Goal: Task Accomplishment & Management: Manage account settings

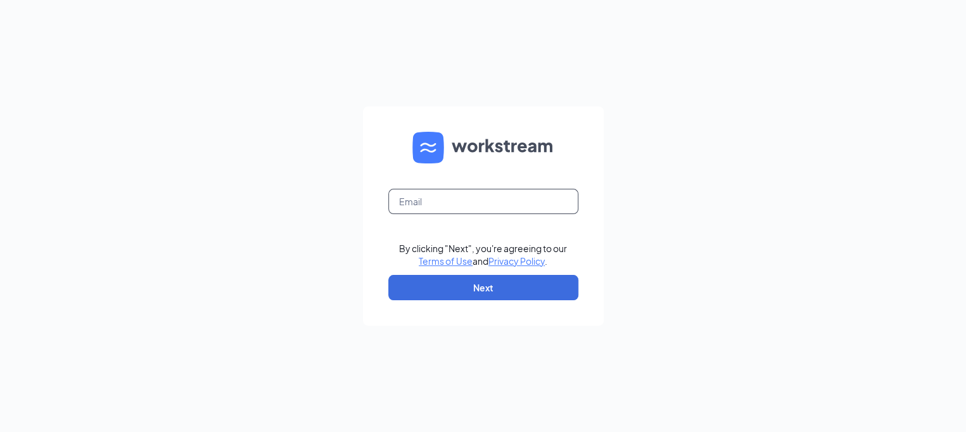
click at [446, 206] on input "text" at bounding box center [483, 201] width 190 height 25
type input "[EMAIL_ADDRESS][DOMAIN_NAME]"
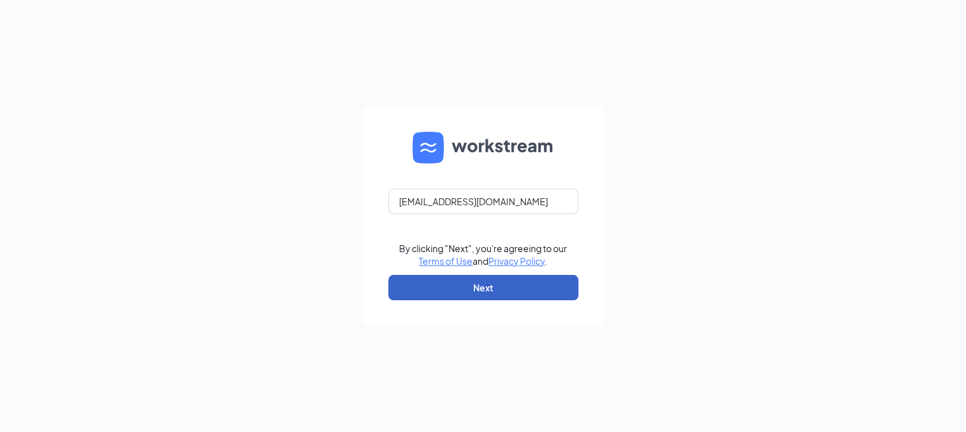
click at [449, 285] on button "Next" at bounding box center [483, 287] width 190 height 25
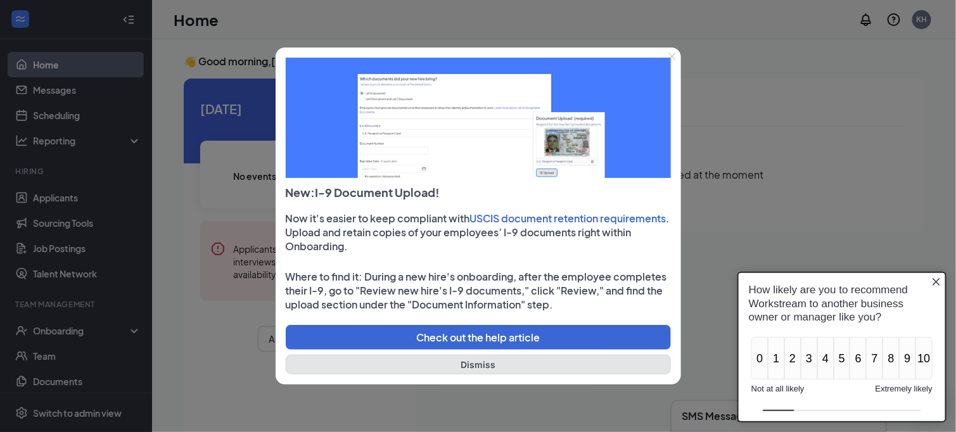
click at [448, 369] on button "Dismiss" at bounding box center [478, 365] width 385 height 20
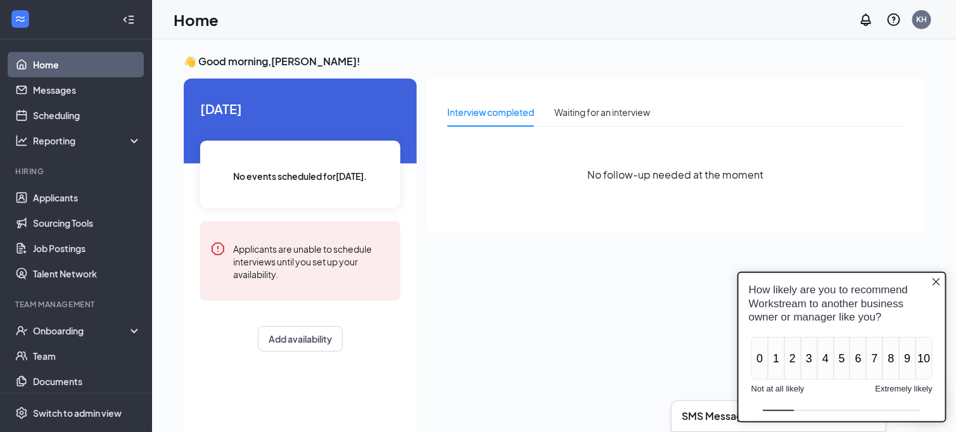
click at [934, 281] on icon "Close button" at bounding box center [936, 281] width 10 height 10
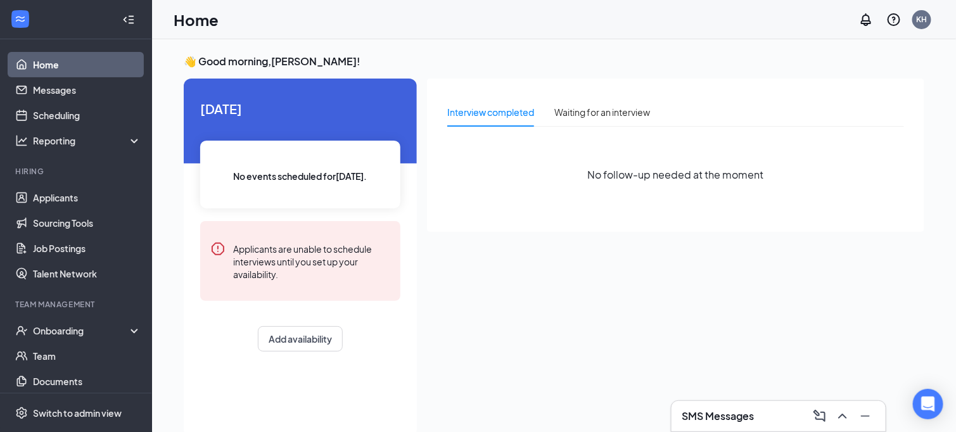
click at [744, 262] on div "Interview completed Waiting for an interview No follow-up needed at the moment" at bounding box center [675, 254] width 497 height 351
click at [61, 203] on link "Applicants" at bounding box center [87, 197] width 108 height 25
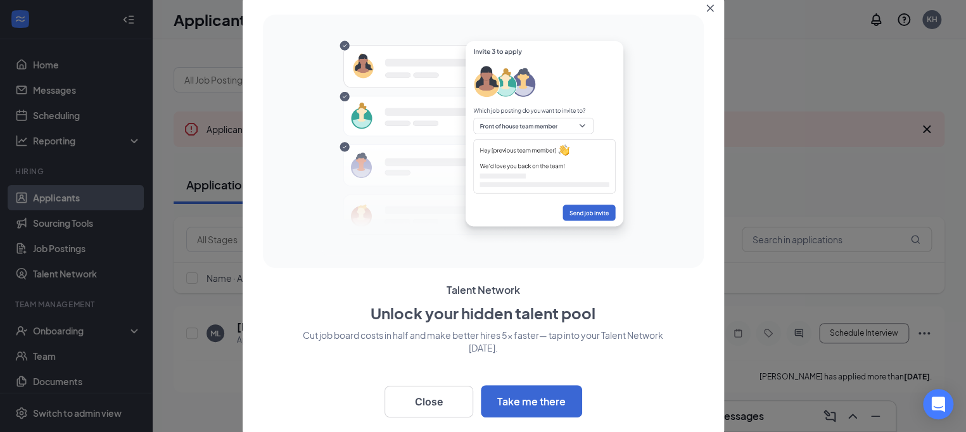
click at [714, 11] on button "Close" at bounding box center [713, 5] width 23 height 23
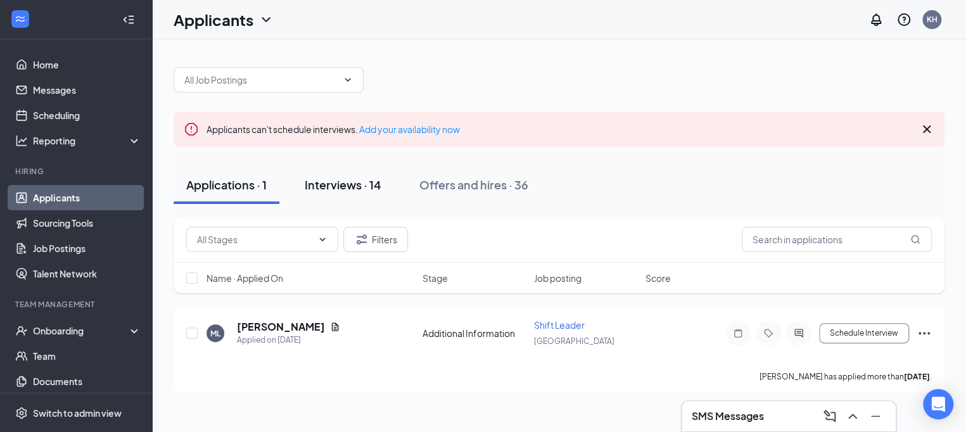
click at [314, 192] on div "Interviews · 14" at bounding box center [343, 185] width 77 height 16
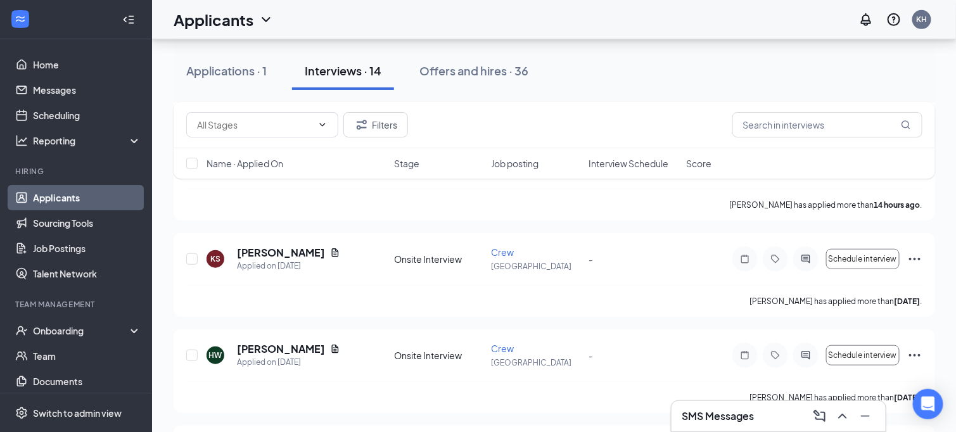
scroll to position [269, 0]
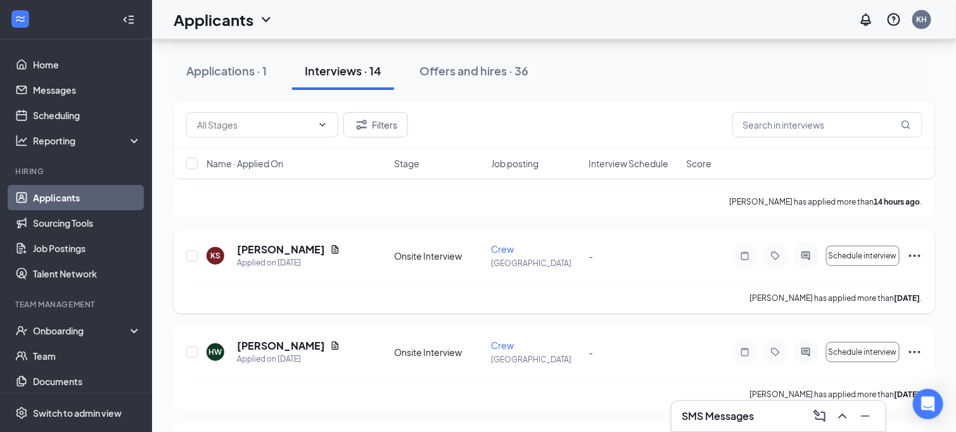
click at [914, 255] on icon "Ellipses" at bounding box center [914, 256] width 11 height 3
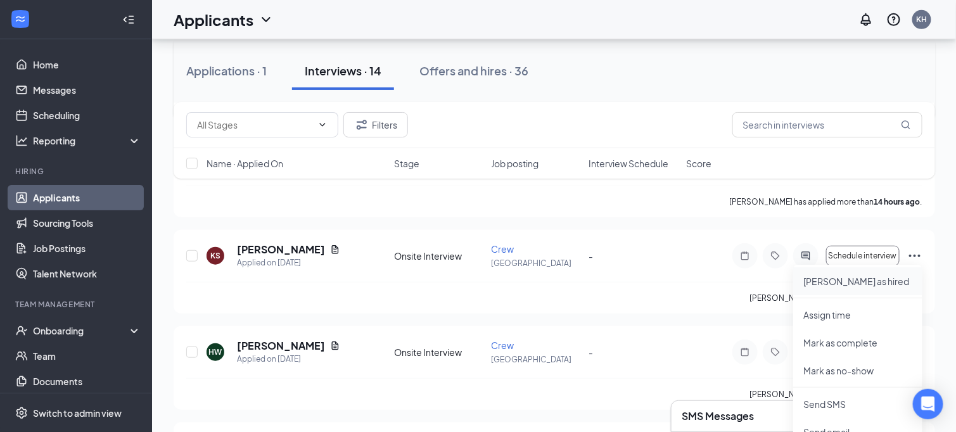
click at [892, 279] on p "Mark as hired" at bounding box center [858, 281] width 109 height 13
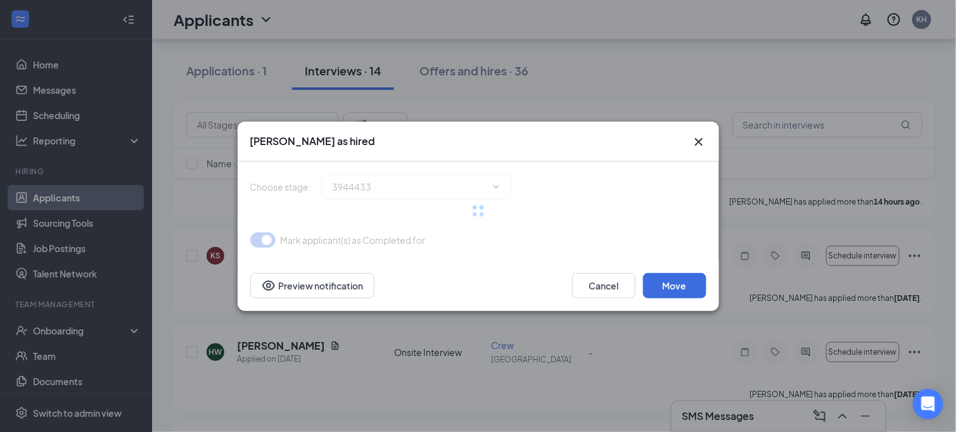
type input "Hiring Complete (final stage)"
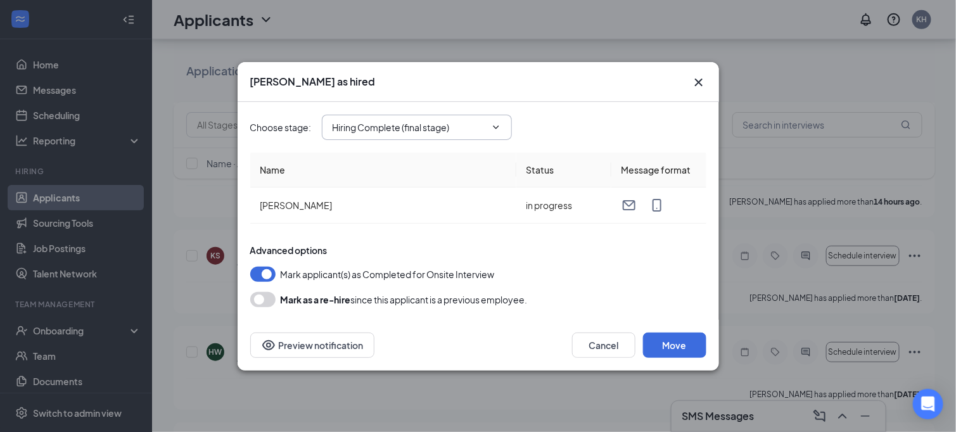
click at [442, 128] on input "Hiring Complete (final stage)" at bounding box center [409, 127] width 153 height 14
click at [670, 337] on button "Move" at bounding box center [674, 345] width 63 height 25
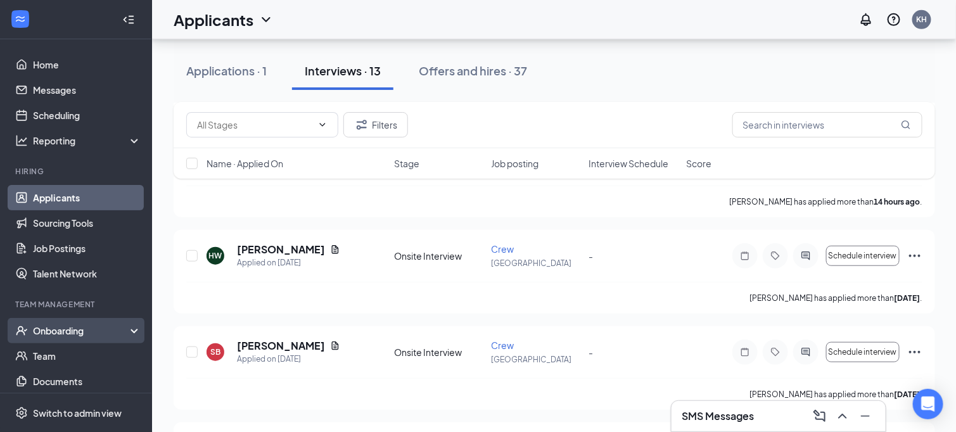
click at [65, 333] on div "Onboarding" at bounding box center [82, 330] width 98 height 13
click at [67, 361] on link "Overview" at bounding box center [87, 355] width 108 height 25
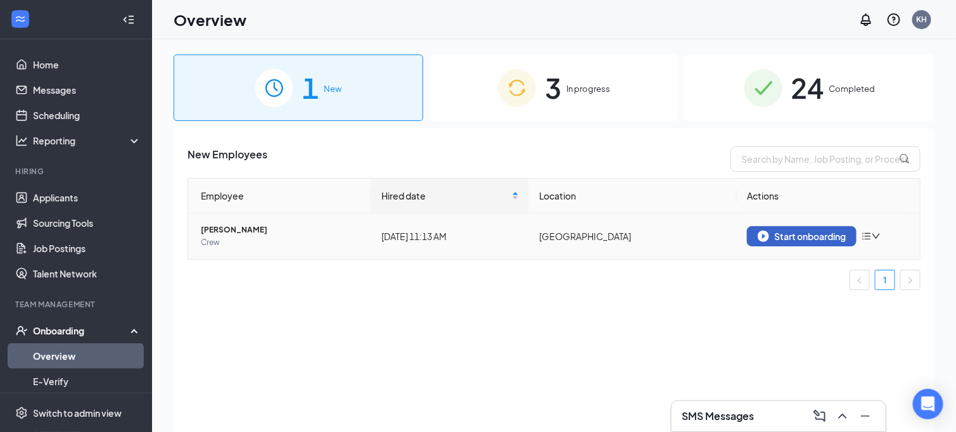
click at [767, 241] on img "button" at bounding box center [763, 236] width 11 height 11
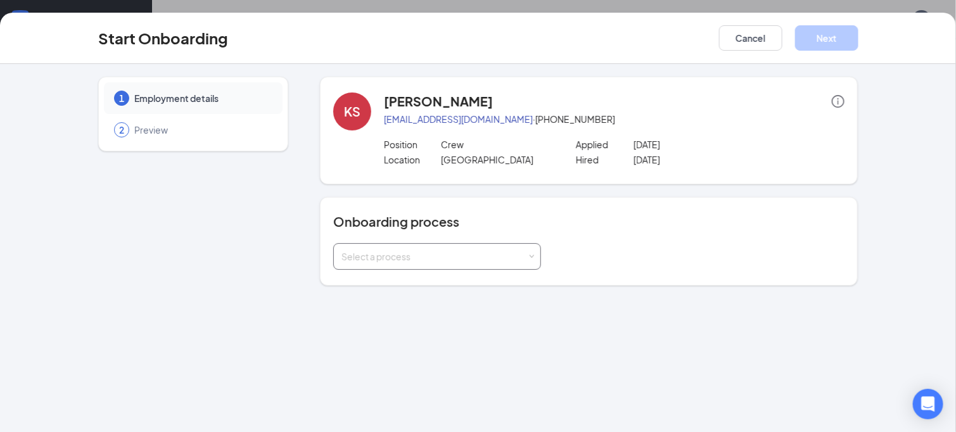
click at [404, 253] on div "Select a process" at bounding box center [435, 256] width 186 height 13
click at [395, 299] on span "Staff Onboarding" at bounding box center [374, 304] width 73 height 11
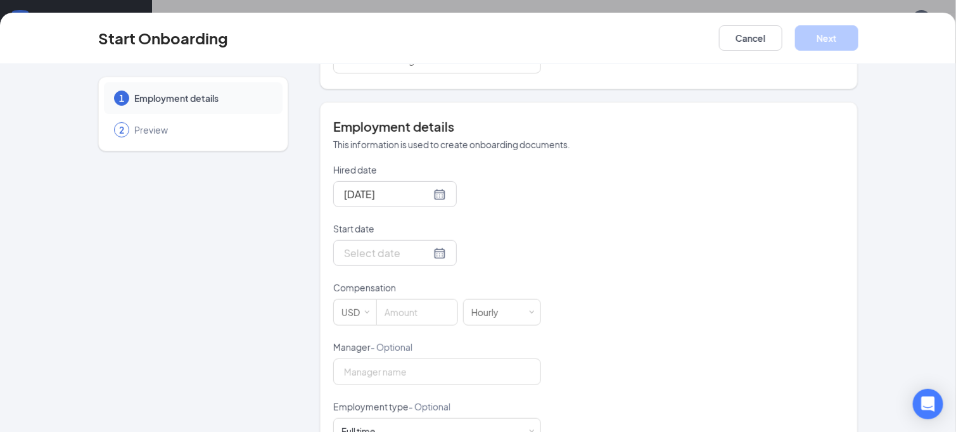
scroll to position [207, 0]
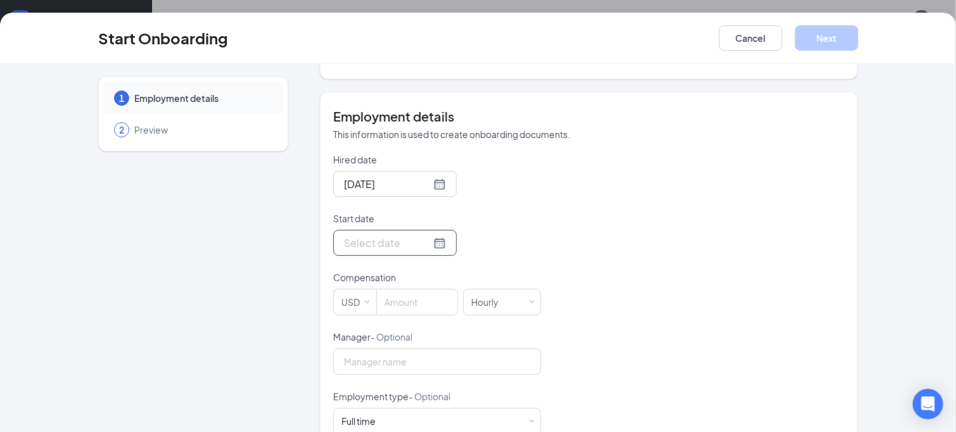
click at [374, 243] on input "Start date" at bounding box center [387, 243] width 87 height 16
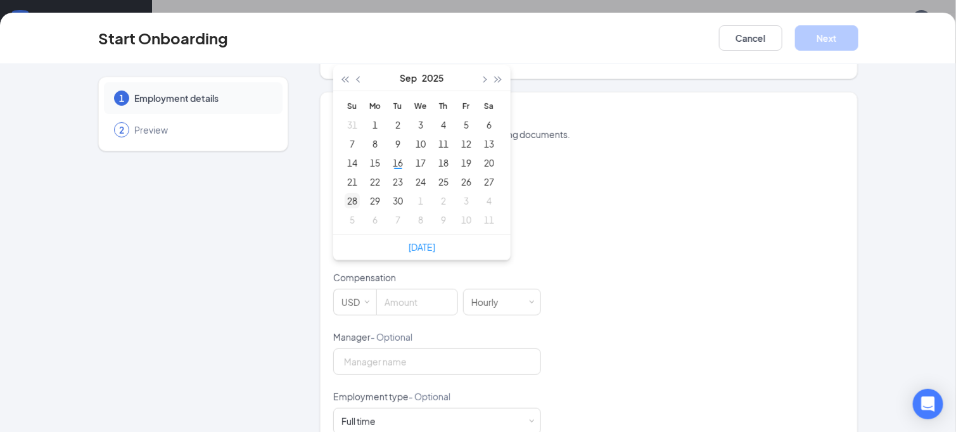
type input "Sep 28, 2025"
type input "Sep 23, 2025"
click at [390, 181] on div "23" at bounding box center [397, 181] width 15 height 15
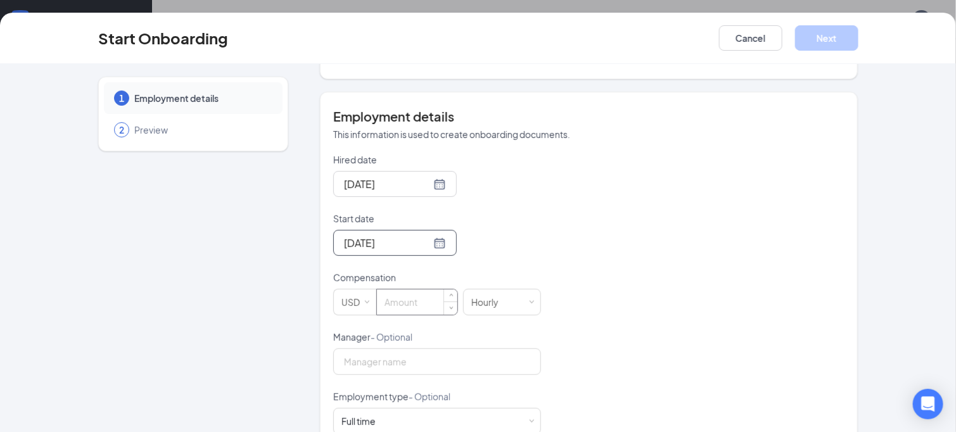
click at [414, 303] on input at bounding box center [417, 302] width 80 height 25
type input "10"
click at [416, 362] on input "Manager - Optional" at bounding box center [437, 362] width 208 height 27
type input "Kaylie Huggins"
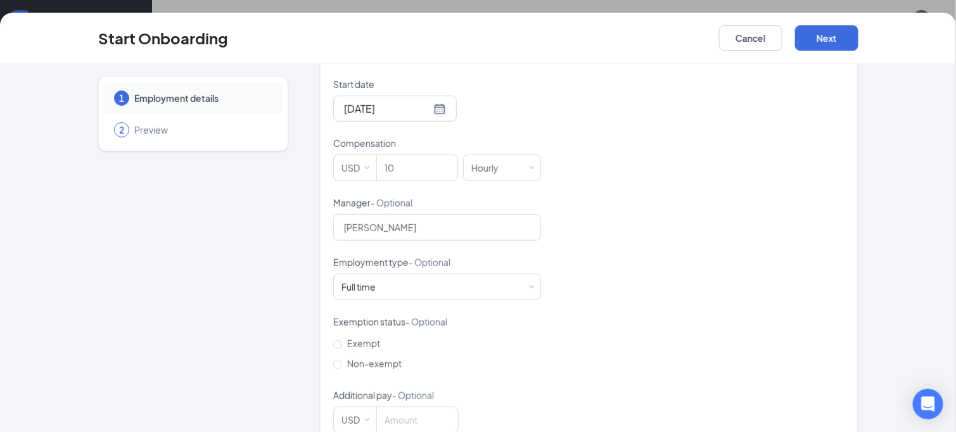
scroll to position [369, 0]
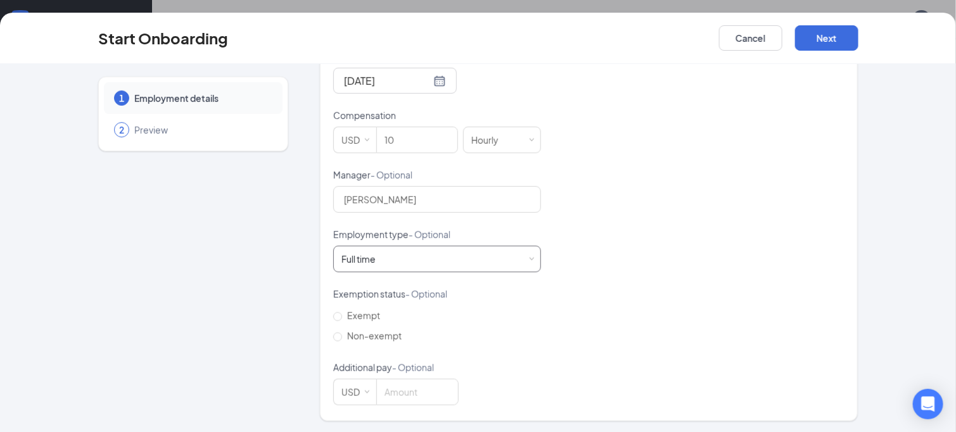
click at [449, 257] on div "Full time Works 30+ hours per week and is reasonably expected to work" at bounding box center [437, 259] width 191 height 25
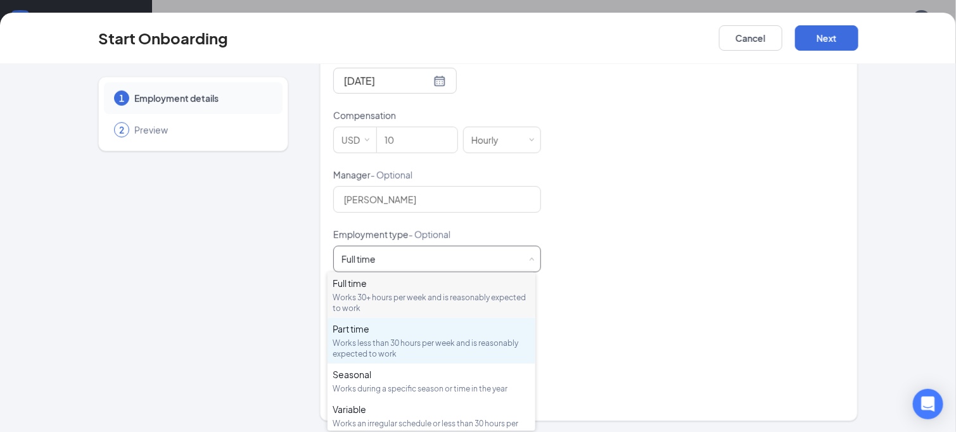
click at [392, 345] on div "Works less than 30 hours per week and is reasonably expected to work" at bounding box center [432, 349] width 198 height 22
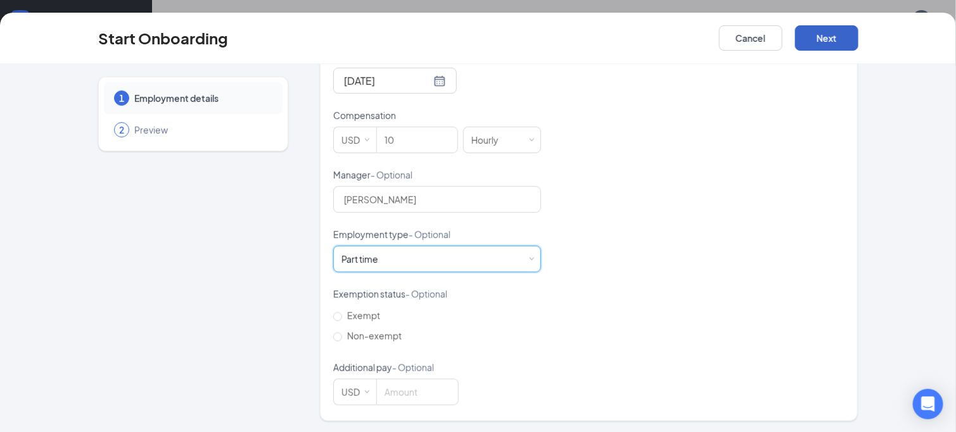
click at [836, 47] on button "Next" at bounding box center [826, 37] width 63 height 25
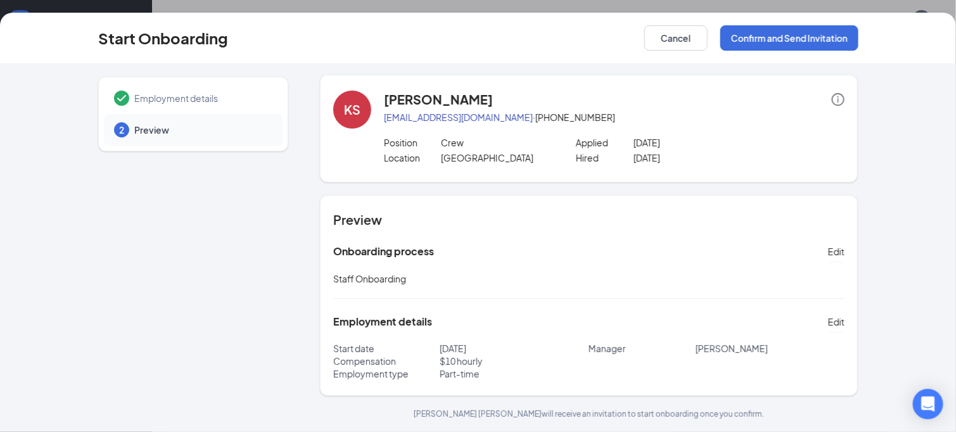
scroll to position [1, 0]
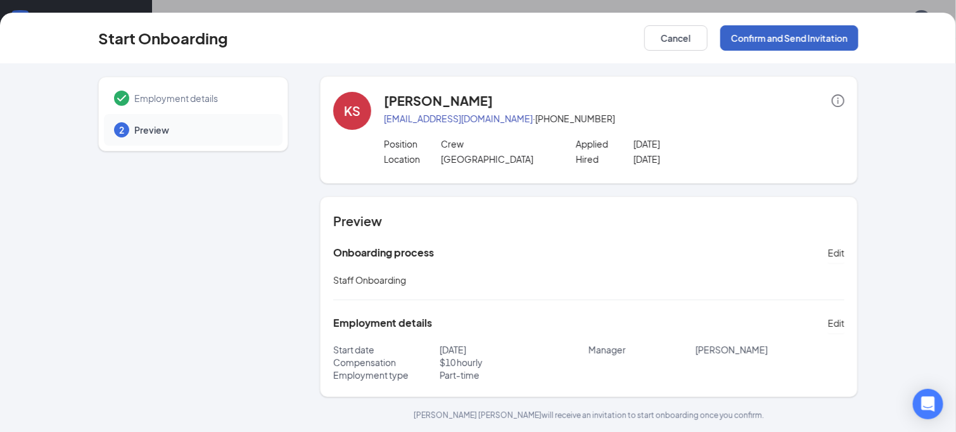
click at [802, 41] on button "Confirm and Send Invitation" at bounding box center [790, 37] width 138 height 25
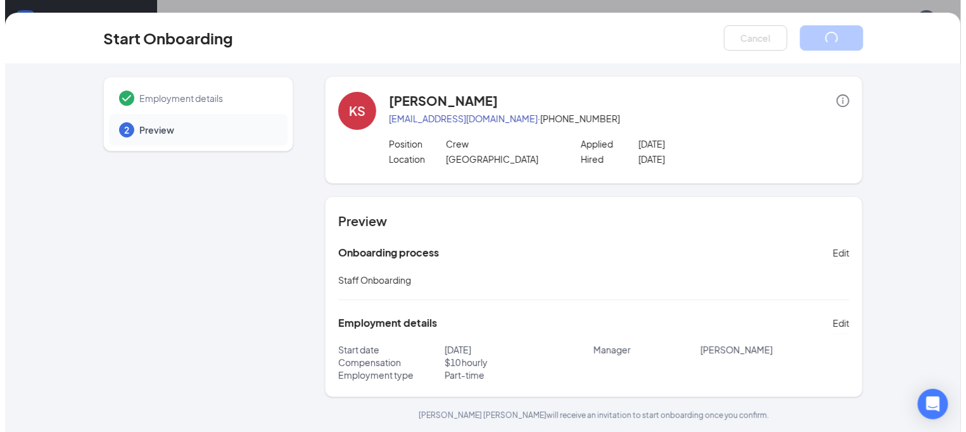
scroll to position [0, 0]
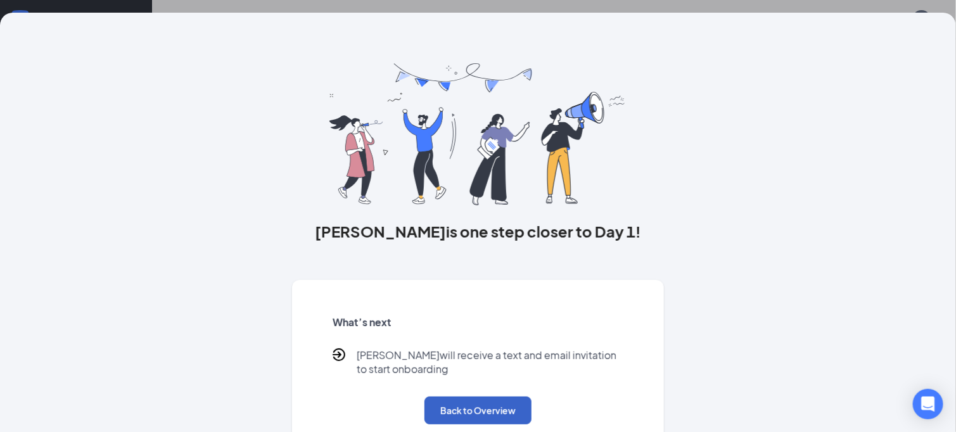
click at [500, 414] on button "Back to Overview" at bounding box center [478, 411] width 107 height 28
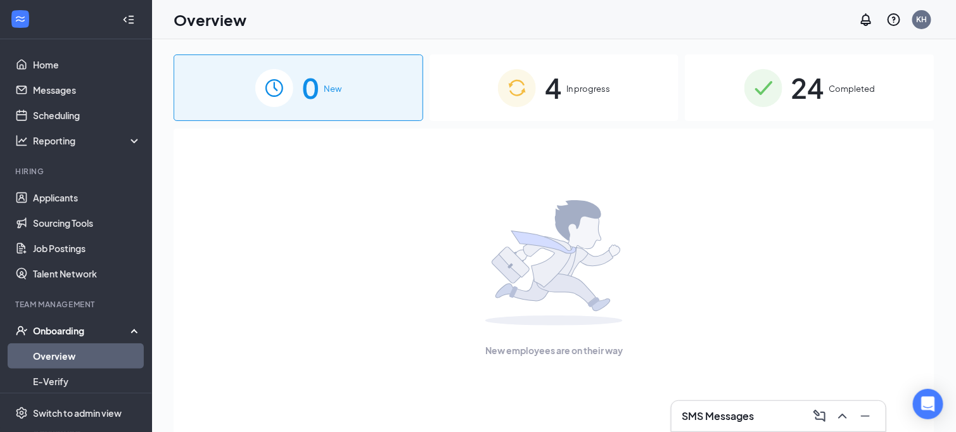
click at [601, 98] on div "4 In progress" at bounding box center [555, 88] width 250 height 67
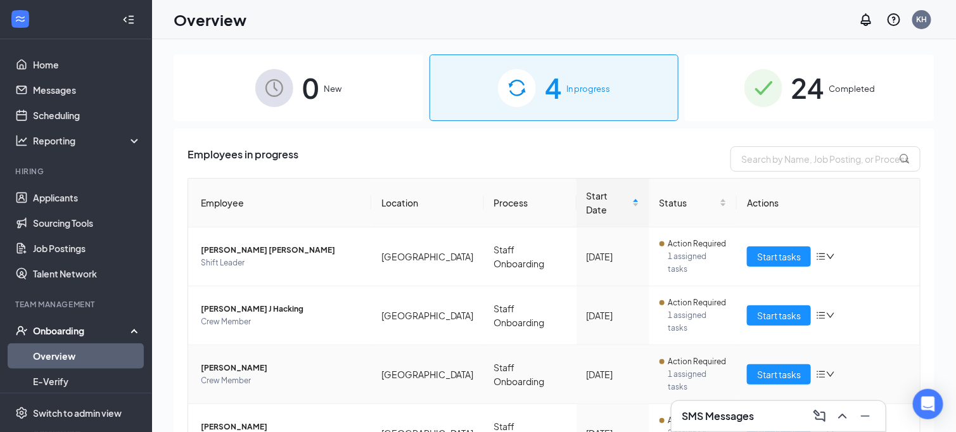
click at [816, 369] on icon "bars" at bounding box center [821, 374] width 10 height 10
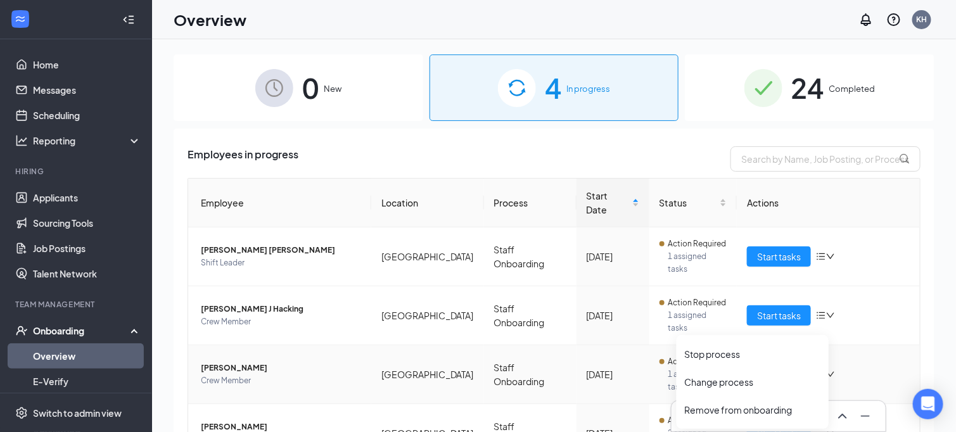
click at [816, 369] on icon "bars" at bounding box center [821, 374] width 10 height 10
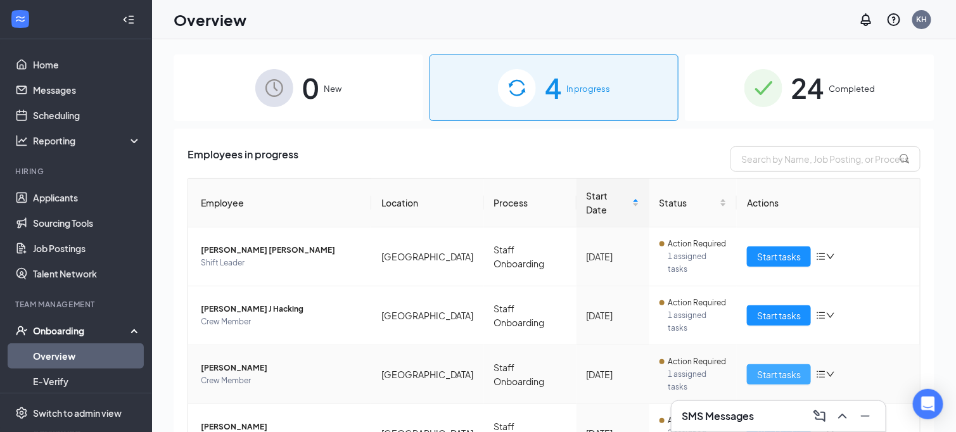
click at [787, 368] on span "Start tasks" at bounding box center [779, 375] width 44 height 14
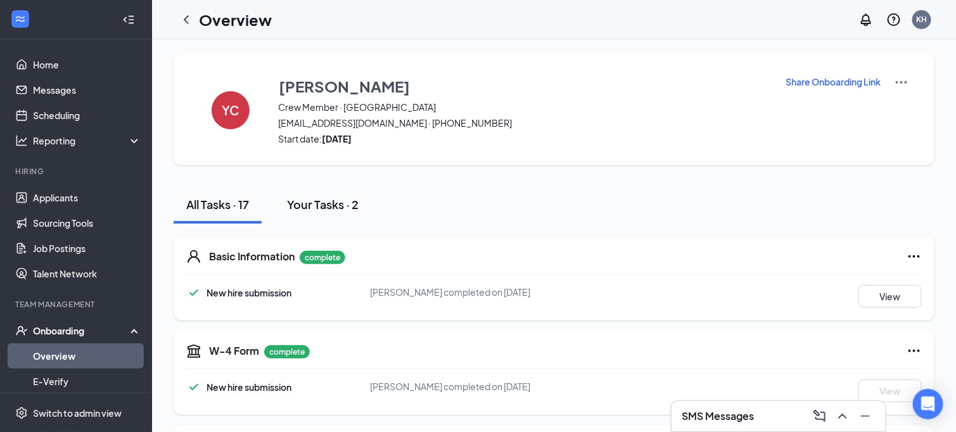
click at [317, 206] on div "Your Tasks · 2" at bounding box center [323, 204] width 72 height 16
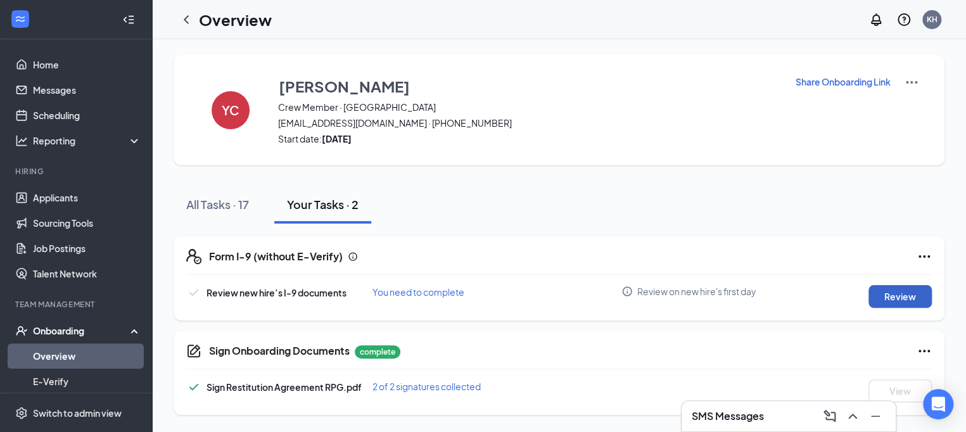
click at [906, 295] on button "Review" at bounding box center [900, 296] width 63 height 23
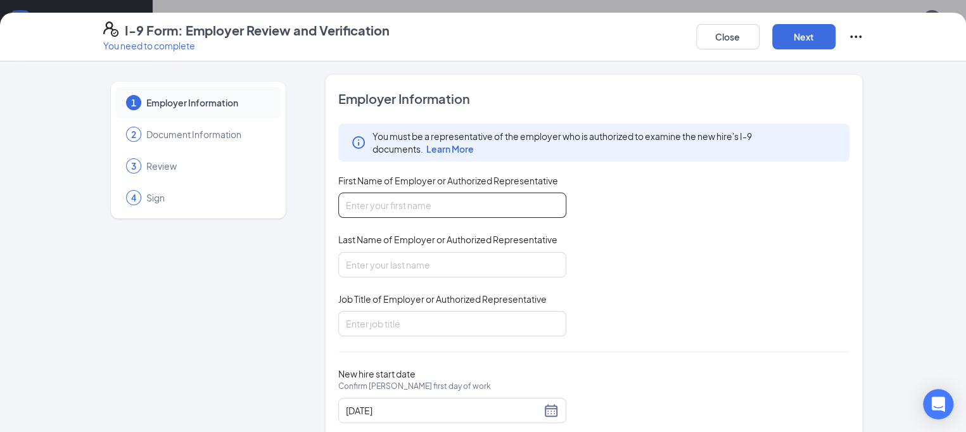
click at [486, 198] on input "First Name of Employer or Authorized Representative" at bounding box center [452, 205] width 228 height 25
click at [416, 202] on input "First Name of Employer or Authorized Representative" at bounding box center [452, 205] width 228 height 25
click at [382, 214] on input "First Name of Employer or Authorized Representative" at bounding box center [452, 205] width 228 height 25
click at [672, 239] on div "You must be a representative of the employer who is authorized to examine the n…" at bounding box center [594, 230] width 512 height 213
click at [490, 212] on input "First Name of Employer or Authorized Representative" at bounding box center [452, 205] width 228 height 25
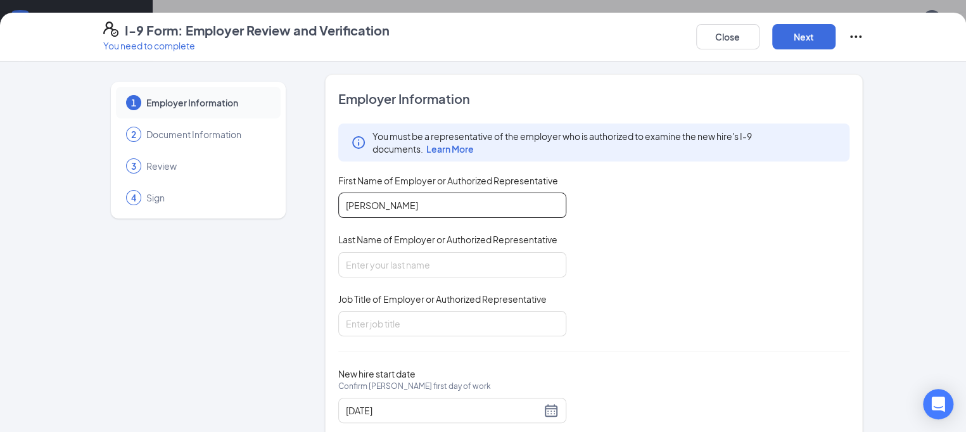
type input "Kaylie"
type input "Huggins"
click at [449, 328] on input "General" at bounding box center [452, 323] width 228 height 25
type input "General Manager"
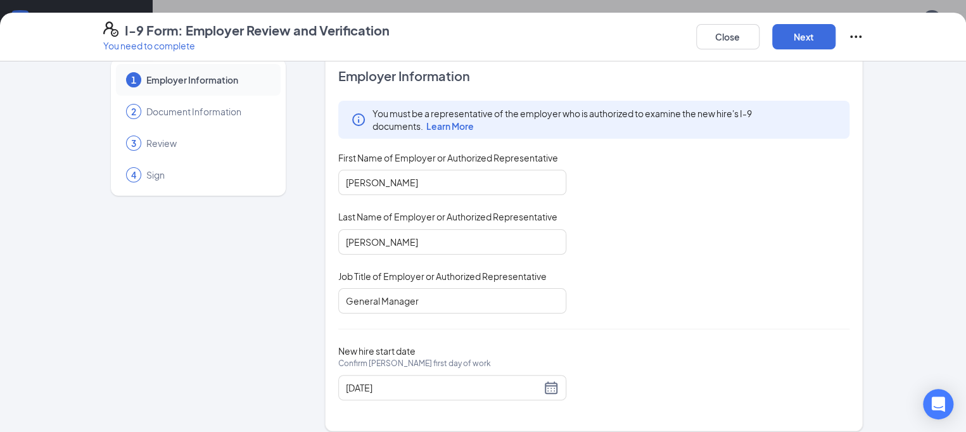
scroll to position [33, 0]
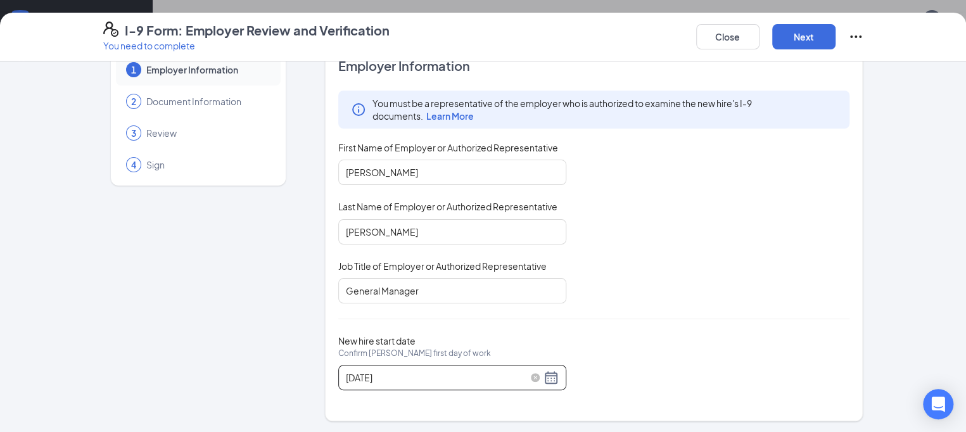
click at [467, 373] on input "06/25/2025" at bounding box center [443, 378] width 195 height 14
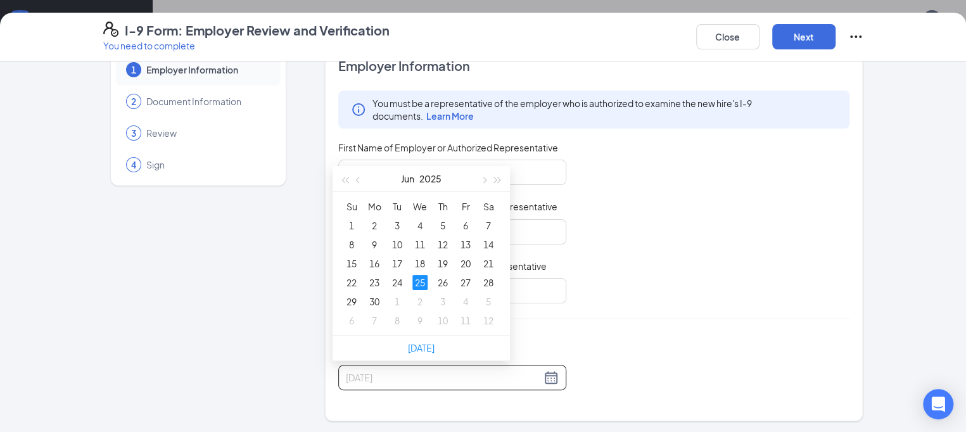
type input "06/25/2025"
click at [355, 180] on button "button" at bounding box center [359, 178] width 14 height 25
click at [670, 255] on div "You must be a representative of the employer who is authorized to examine the n…" at bounding box center [594, 197] width 512 height 213
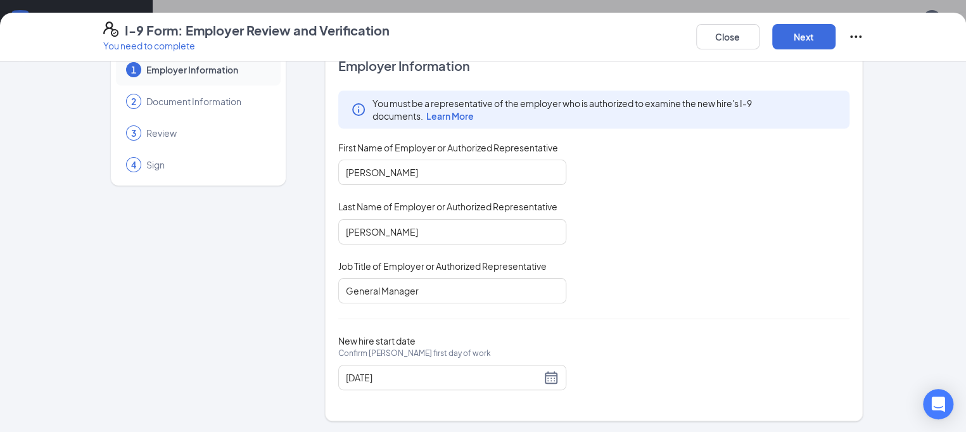
drag, startPoint x: 950, startPoint y: 155, endPoint x: 956, endPoint y: 165, distance: 11.6
click at [955, 163] on div "1 Employer Information 2 Document Information 3 Review 4 Sign Employer Informat…" at bounding box center [483, 246] width 966 height 371
click at [786, 138] on div "You must be a representative of the employer who is authorized to examine the n…" at bounding box center [594, 197] width 512 height 213
click at [802, 38] on button "Next" at bounding box center [804, 36] width 63 height 25
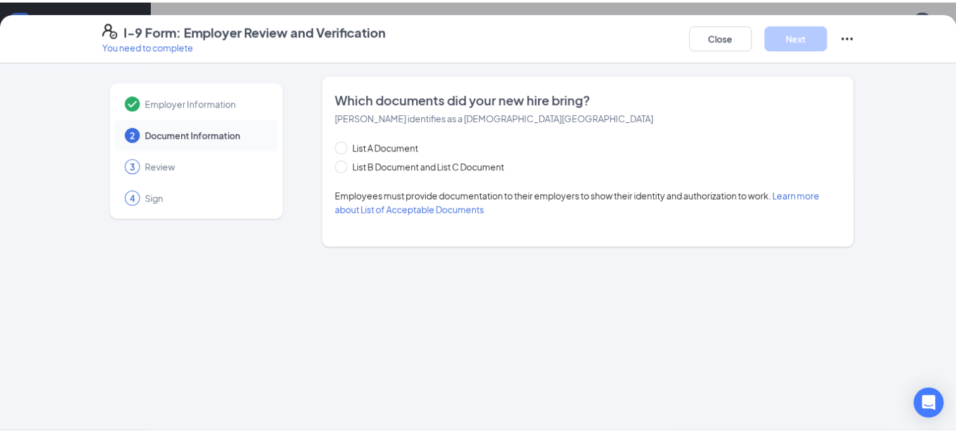
scroll to position [0, 0]
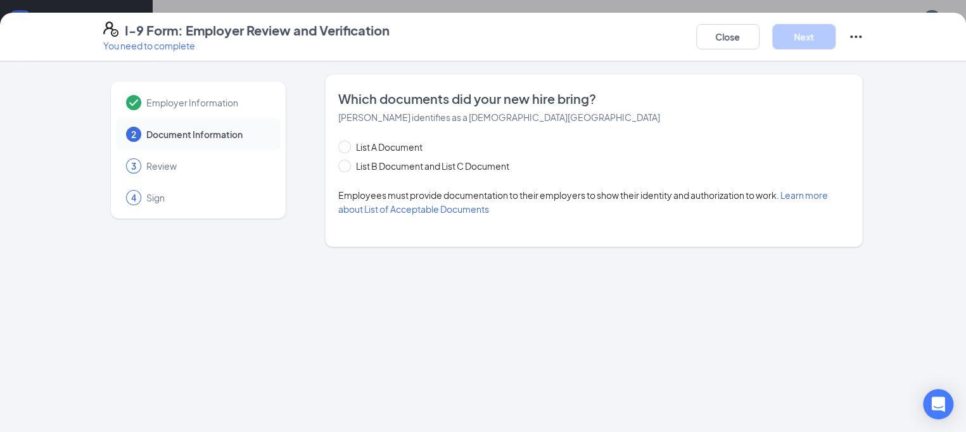
click at [620, 4] on div "I-9 Form: Employer Review and Verification You need to complete Close Next Empl…" at bounding box center [483, 216] width 966 height 432
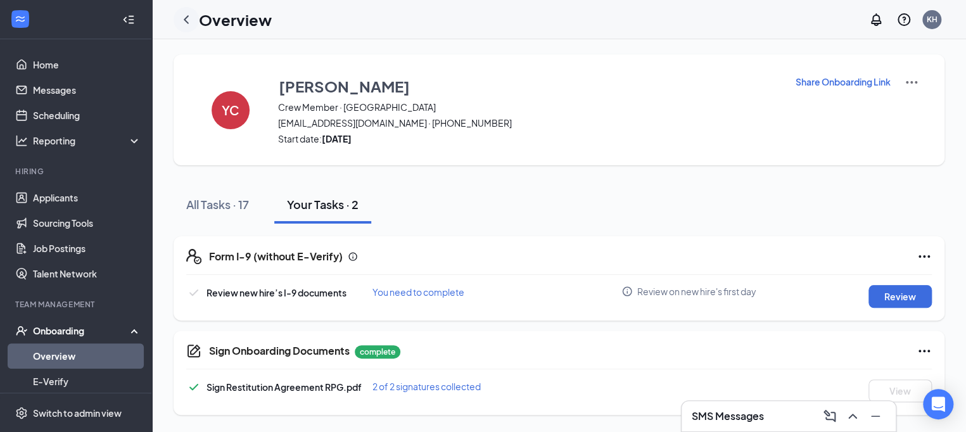
click at [183, 24] on icon "ChevronLeft" at bounding box center [186, 19] width 15 height 15
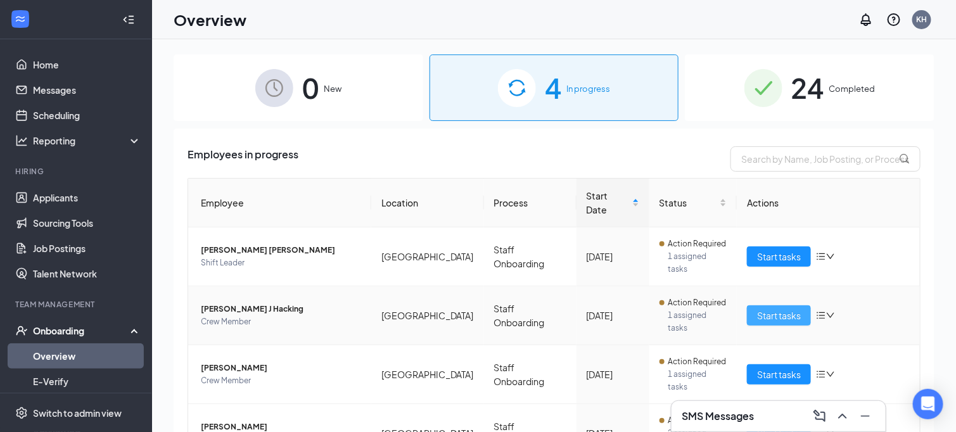
click at [767, 309] on span "Start tasks" at bounding box center [779, 316] width 44 height 14
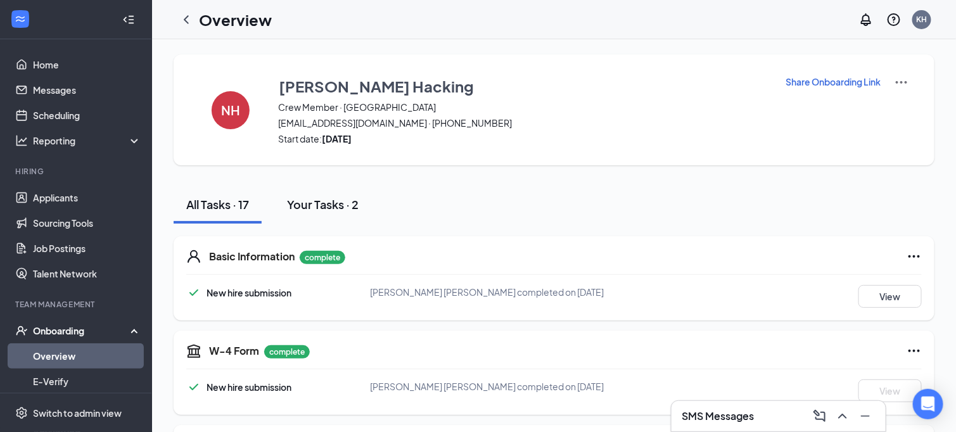
click at [338, 200] on div "Your Tasks · 2" at bounding box center [323, 204] width 72 height 16
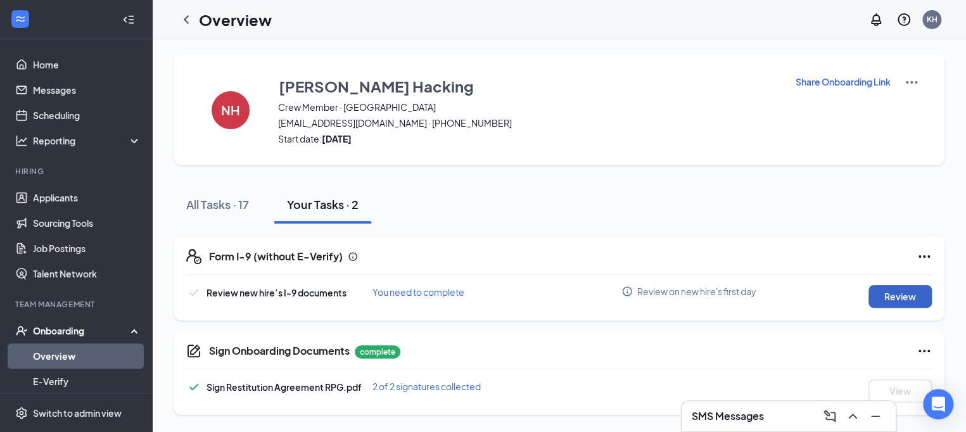
click at [890, 298] on button "Review" at bounding box center [900, 296] width 63 height 23
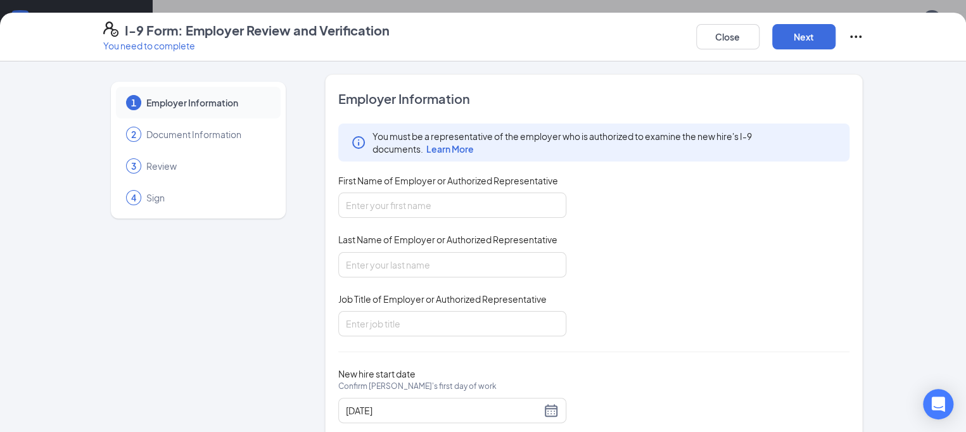
click at [150, 136] on span "Document Information" at bounding box center [207, 134] width 122 height 13
click at [728, 42] on button "Close" at bounding box center [727, 36] width 63 height 25
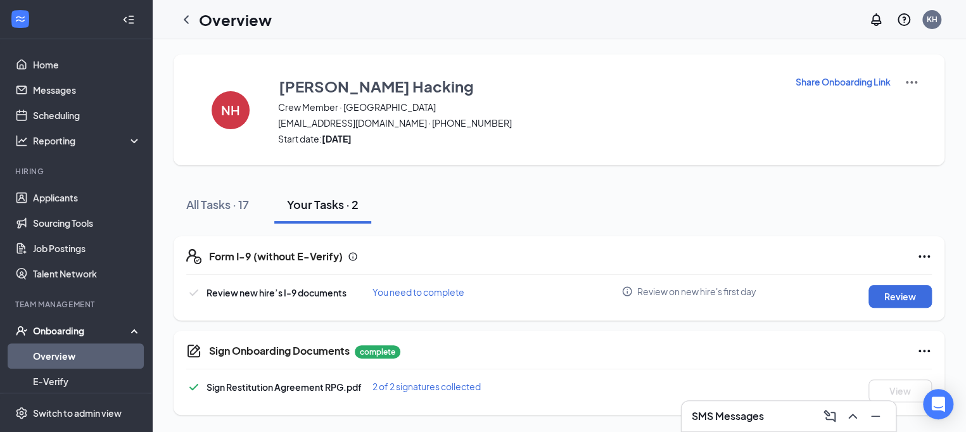
click at [451, 189] on div "All Tasks · 17 Your Tasks · 2" at bounding box center [559, 205] width 771 height 38
click at [192, 19] on icon "ChevronLeft" at bounding box center [186, 19] width 15 height 15
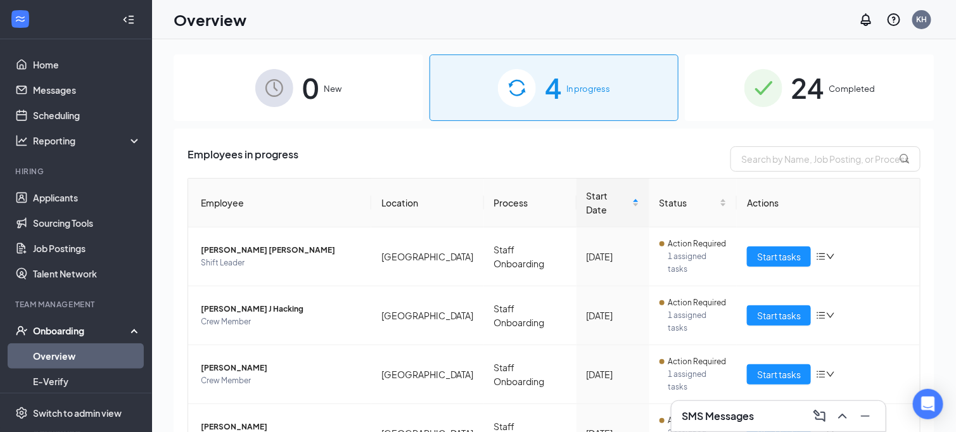
click at [567, 85] on span "In progress" at bounding box center [589, 88] width 44 height 13
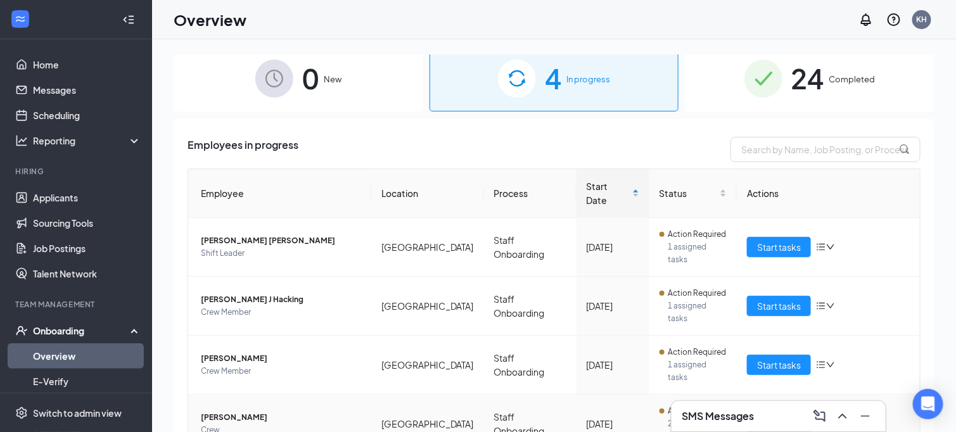
click at [757, 417] on span "Start tasks" at bounding box center [779, 424] width 44 height 14
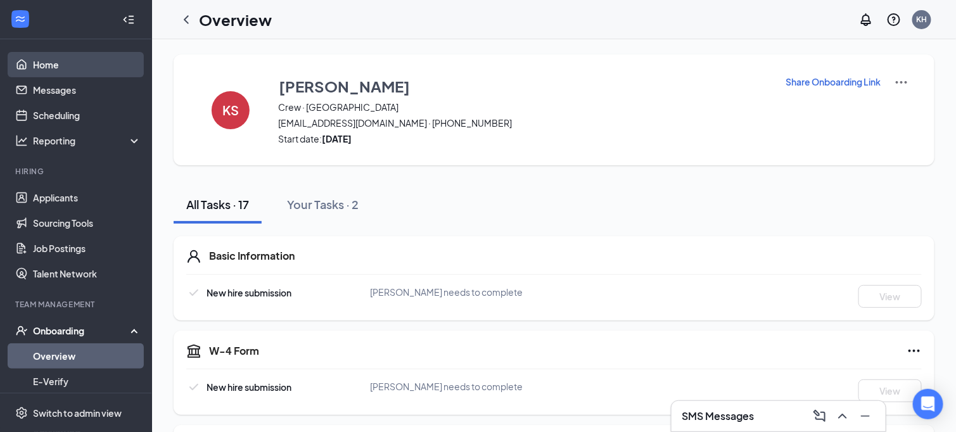
click at [55, 62] on link "Home" at bounding box center [87, 64] width 108 height 25
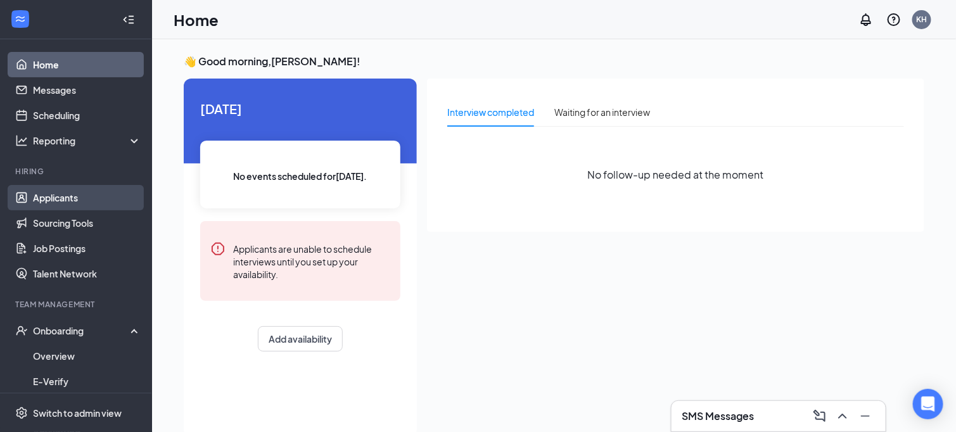
click at [60, 200] on link "Applicants" at bounding box center [87, 197] width 108 height 25
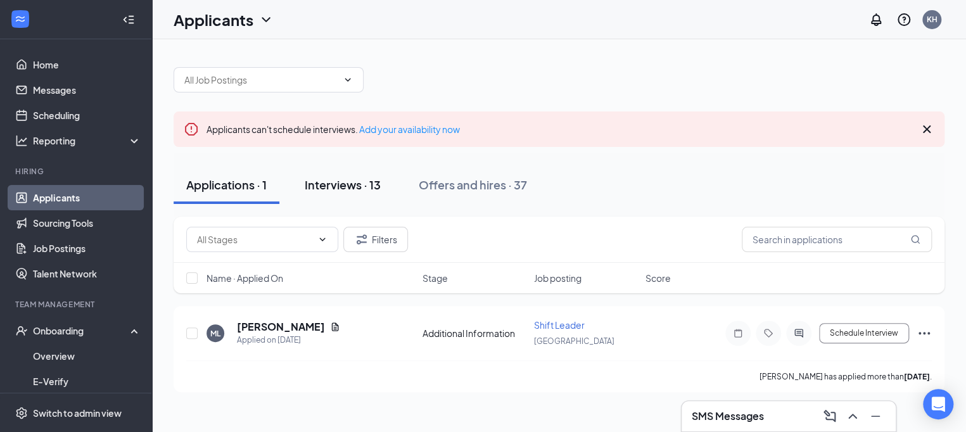
click at [357, 184] on div "Interviews · 13" at bounding box center [343, 185] width 76 height 16
